Goal: Navigation & Orientation: Find specific page/section

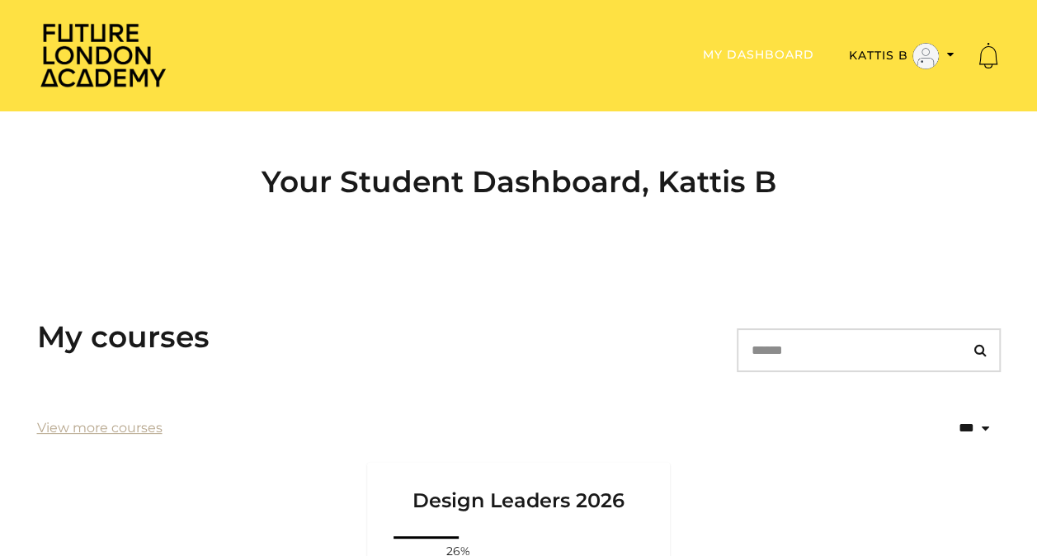
click at [759, 49] on link "My Dashboard" at bounding box center [758, 54] width 111 height 15
click at [115, 63] on img at bounding box center [103, 54] width 132 height 67
click at [115, 421] on link "View more courses" at bounding box center [99, 428] width 125 height 20
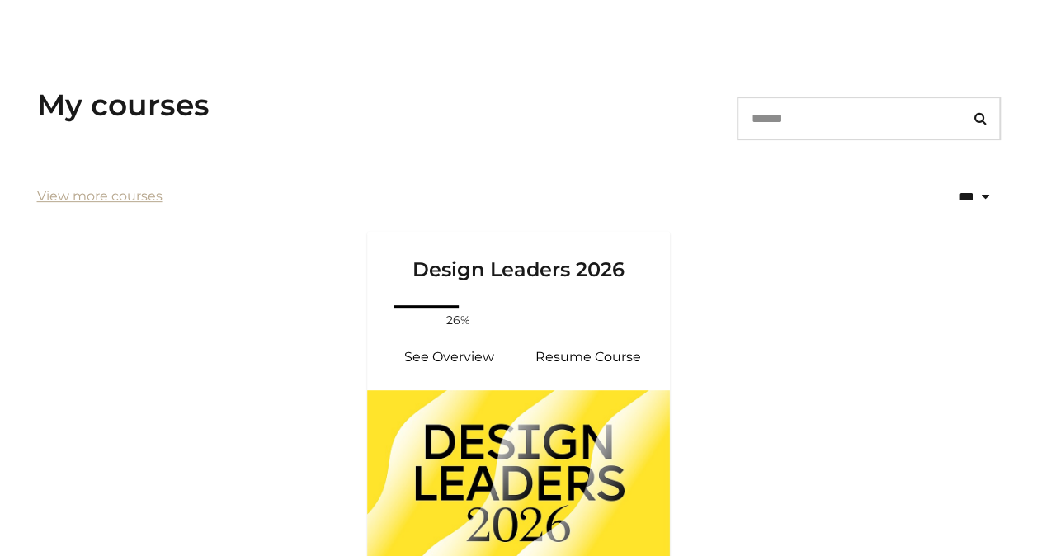
scroll to position [237, 0]
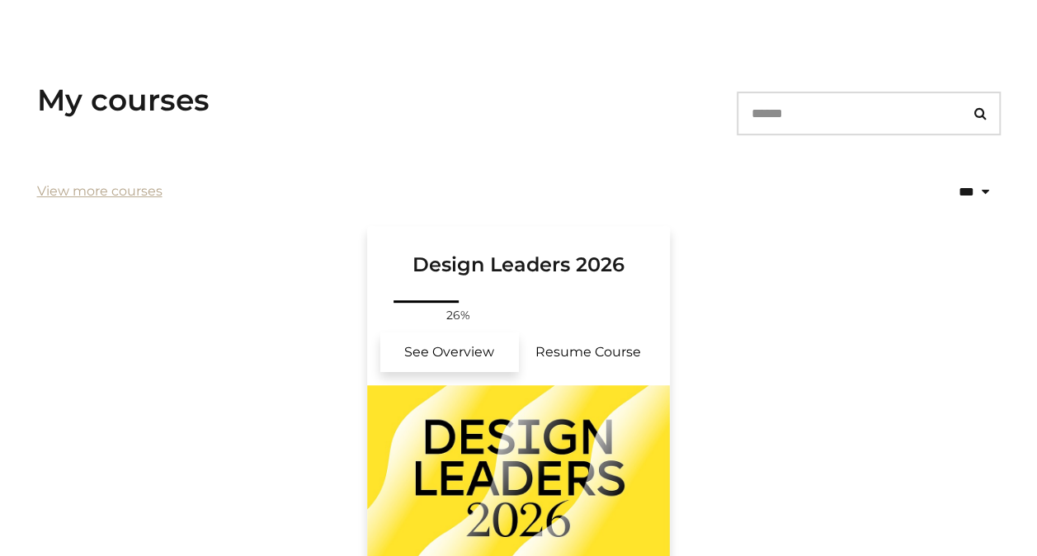
click at [500, 345] on link "See Overview" at bounding box center [449, 352] width 139 height 40
click at [483, 277] on link "Design Leaders 2026" at bounding box center [518, 261] width 303 height 71
